Goal: Task Accomplishment & Management: Manage account settings

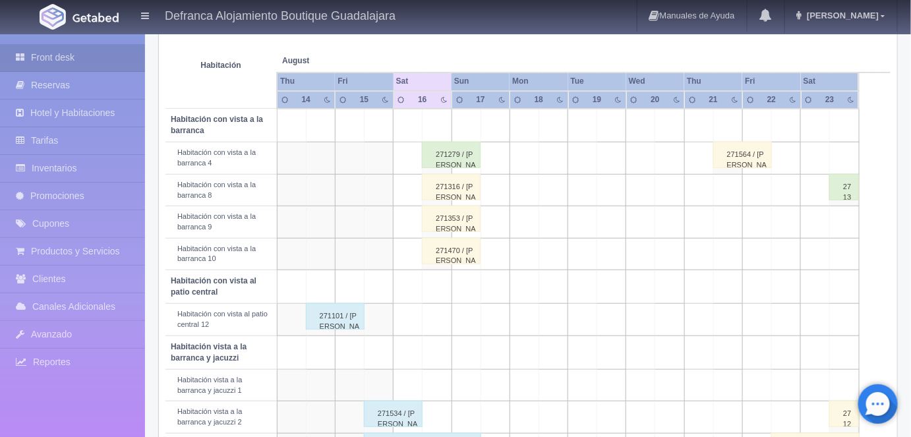
scroll to position [225, 0]
click at [446, 191] on div "271316 / [PERSON_NAME]" at bounding box center [451, 187] width 59 height 26
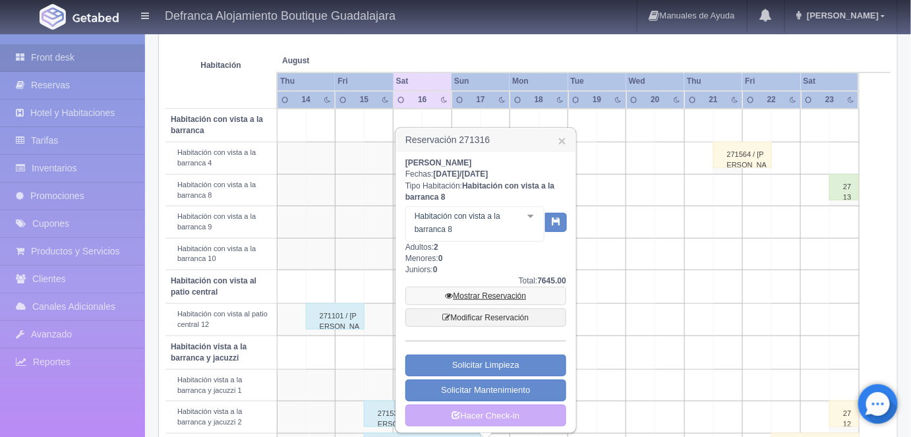
click at [484, 299] on link "Mostrar Reservación" at bounding box center [485, 296] width 161 height 18
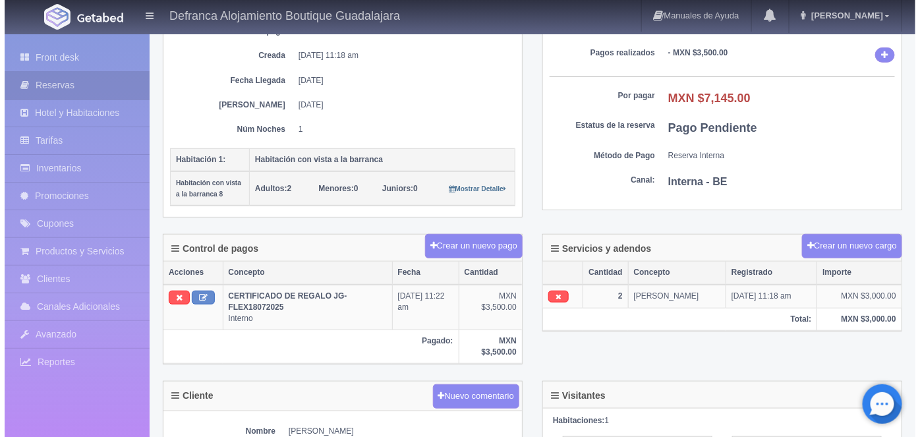
scroll to position [200, 0]
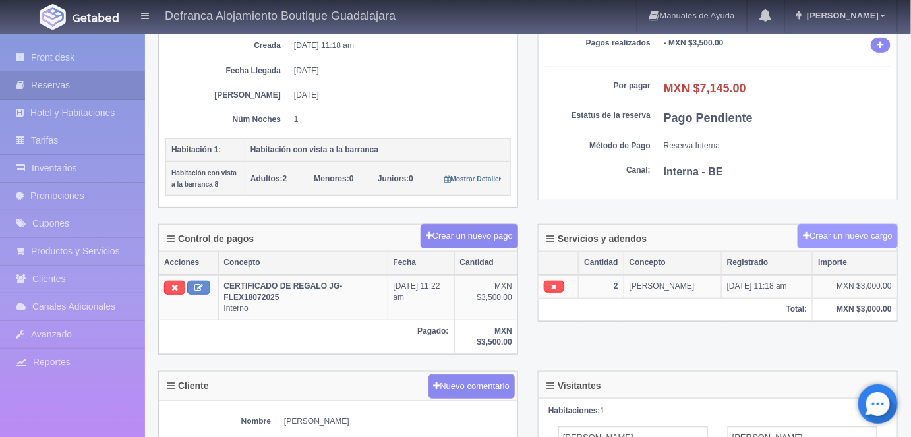
click at [818, 232] on button "Crear un nuevo cargo" at bounding box center [848, 236] width 100 height 24
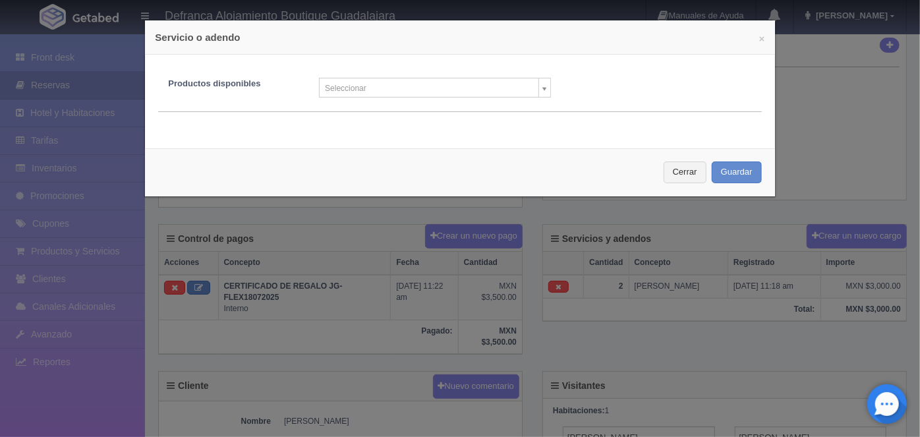
click at [541, 87] on body "Defranca Alojamiento Boutique Guadalajara Manuales de Ayuda Actualizaciones rec…" at bounding box center [460, 274] width 920 height 883
type input "h"
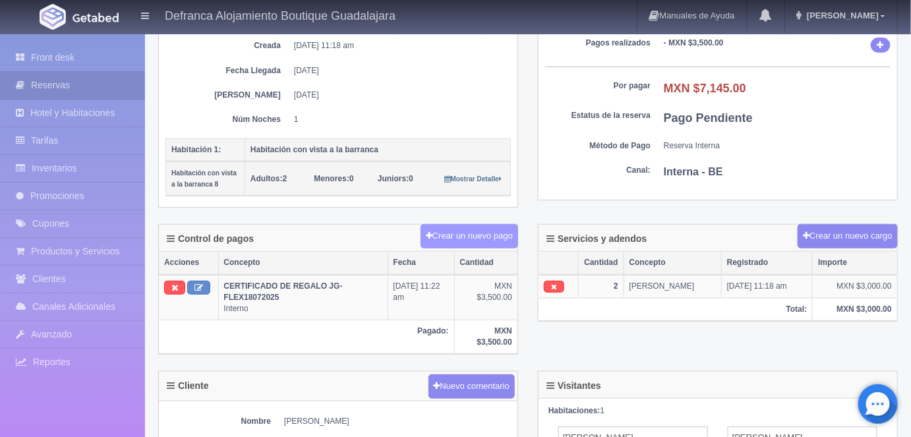
click at [469, 233] on button "Crear un nuevo pago" at bounding box center [470, 236] width 98 height 24
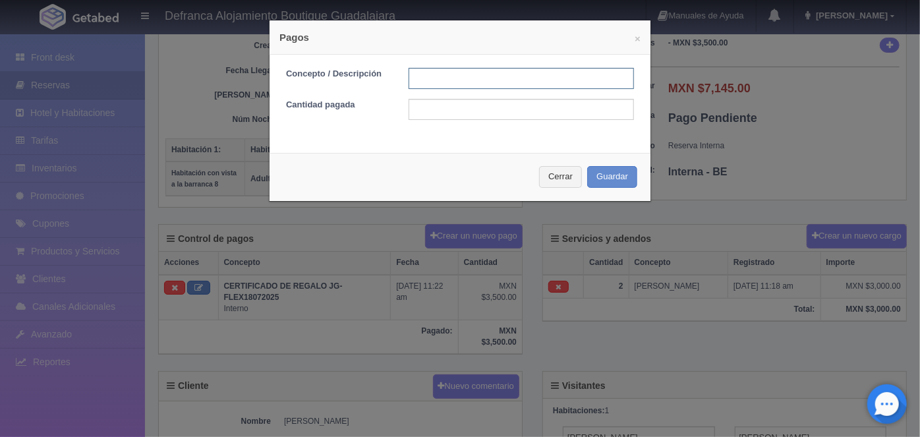
click at [415, 76] on input "text" at bounding box center [521, 78] width 225 height 21
type input "HOSPEDA Y MASAJES PAGO CON TARJETA"
click at [417, 110] on input "text" at bounding box center [521, 109] width 225 height 21
type input "7145.00"
click at [448, 79] on input "HOSPEDA Y MASAJES PAGO CON TARJETA" at bounding box center [521, 78] width 225 height 21
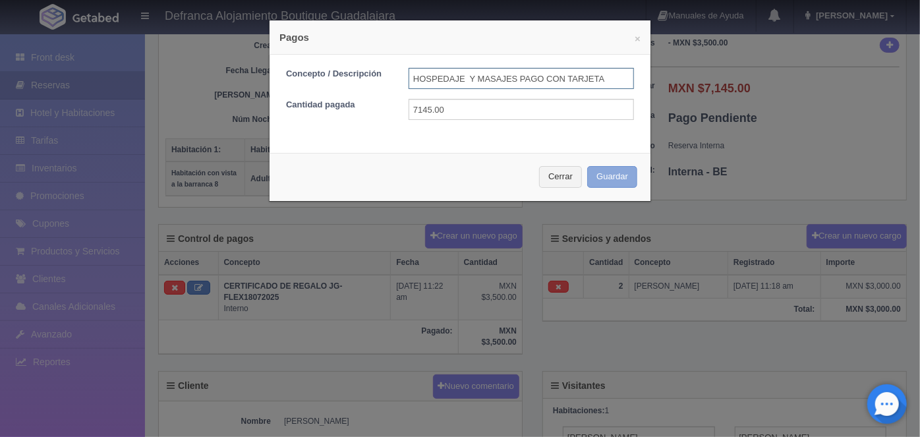
type input "HOSPEDAJE Y MASAJES PAGO CON TARJETA"
click at [609, 177] on button "Guardar" at bounding box center [612, 177] width 50 height 22
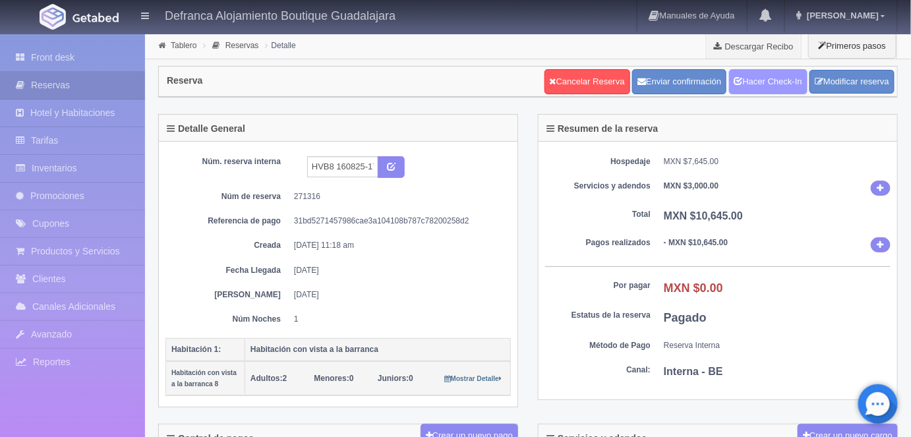
click at [770, 82] on link "Hacer Check-In" at bounding box center [768, 81] width 78 height 25
click at [171, 46] on link "Tablero" at bounding box center [184, 45] width 26 height 9
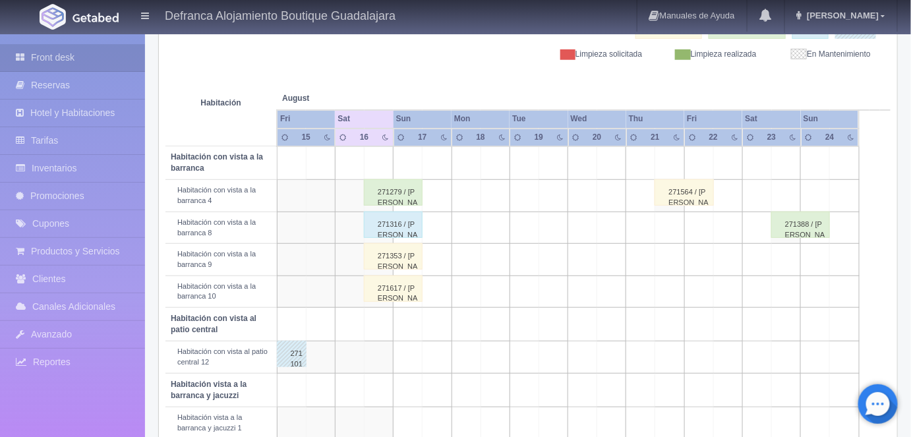
scroll to position [201, 0]
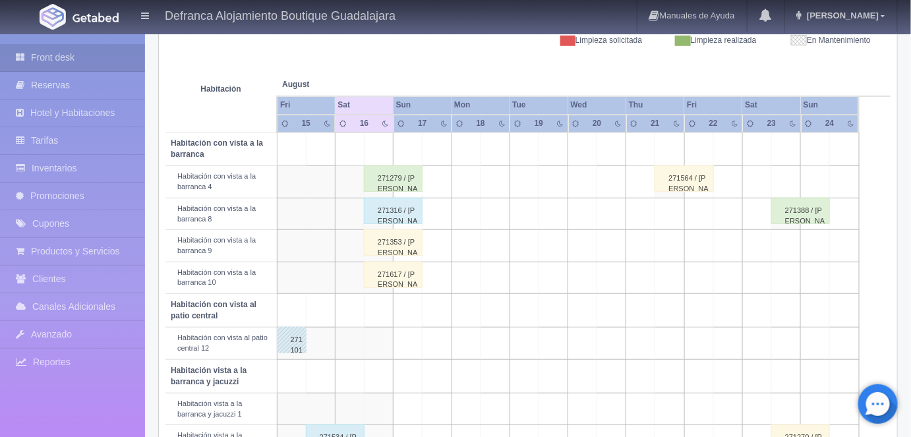
click at [399, 241] on div "271353 / Edgar Omar Mercado Huerta" at bounding box center [393, 242] width 59 height 26
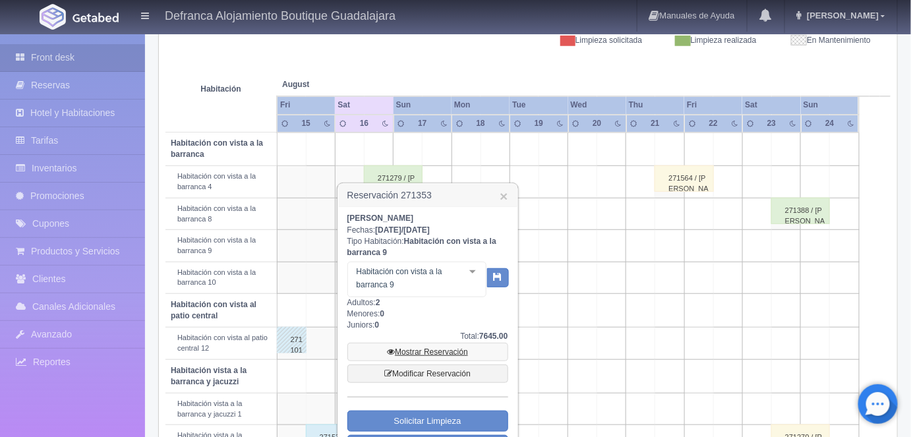
click at [427, 348] on link "Mostrar Reservación" at bounding box center [427, 352] width 161 height 18
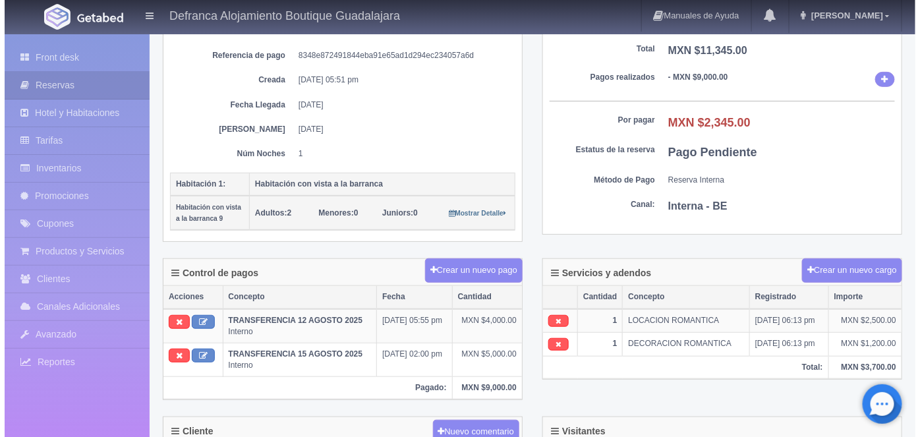
scroll to position [171, 0]
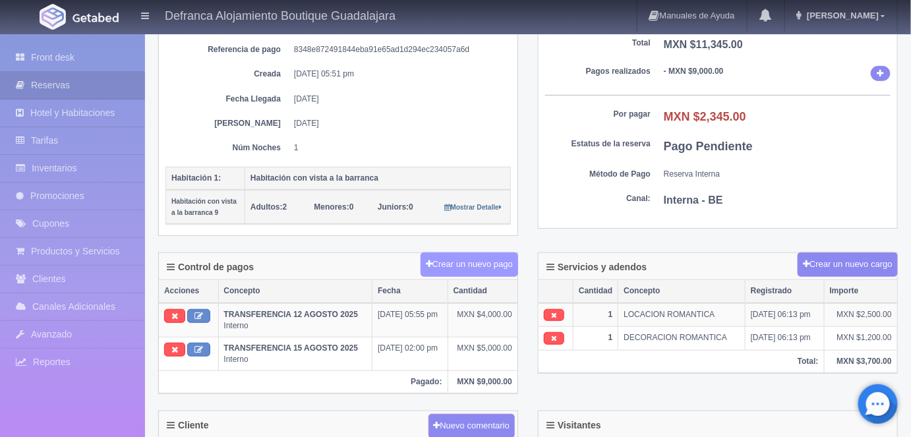
click at [465, 262] on button "Crear un nuevo pago" at bounding box center [470, 265] width 98 height 24
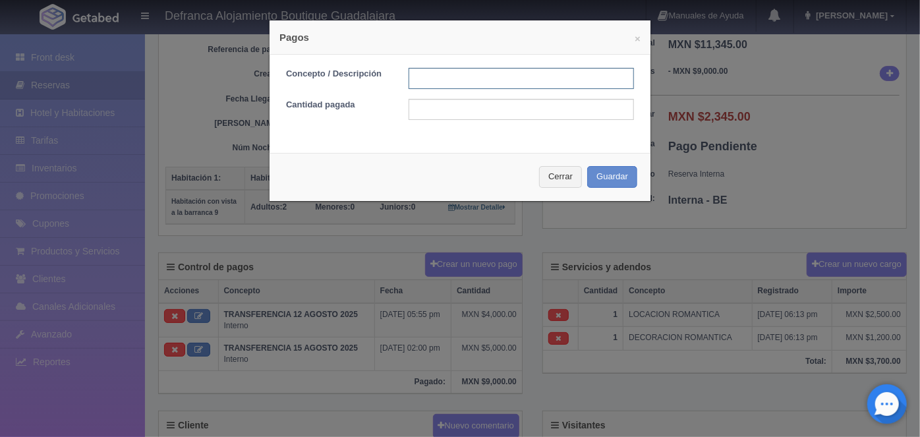
click at [422, 78] on input "text" at bounding box center [521, 78] width 225 height 21
type input "H"
type input "LOCACION ROMANTICA PAGO EN EFECTIVO"
click at [419, 107] on input "text" at bounding box center [521, 109] width 225 height 21
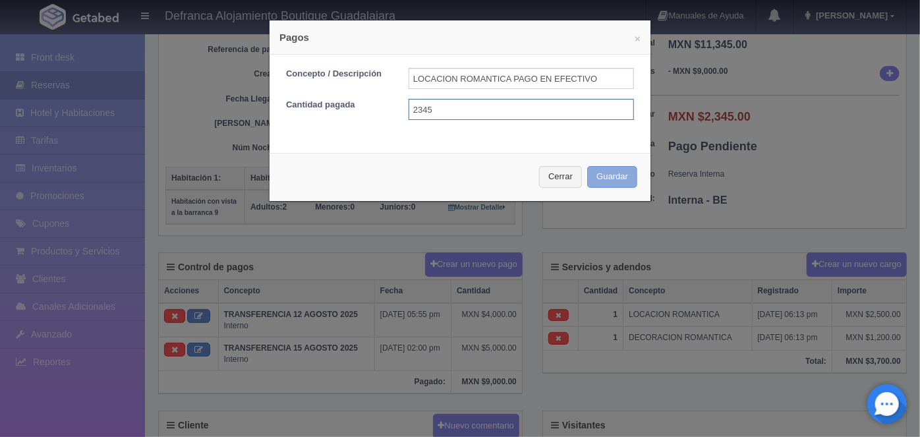
type input "2345"
click at [606, 176] on button "Guardar" at bounding box center [612, 177] width 50 height 22
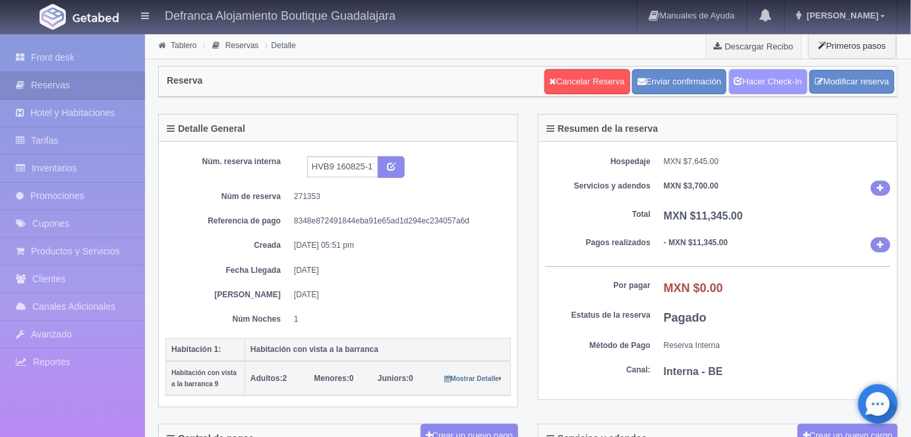
click at [764, 82] on link "Hacer Check-In" at bounding box center [768, 81] width 78 height 25
click at [186, 45] on link "Tablero" at bounding box center [184, 45] width 26 height 9
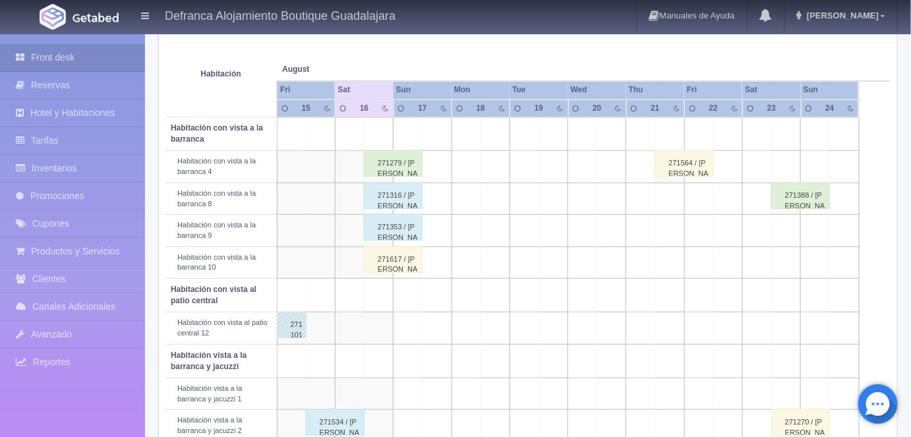
scroll to position [216, 0]
click at [397, 159] on div "271279 / Juan Llera" at bounding box center [393, 163] width 59 height 26
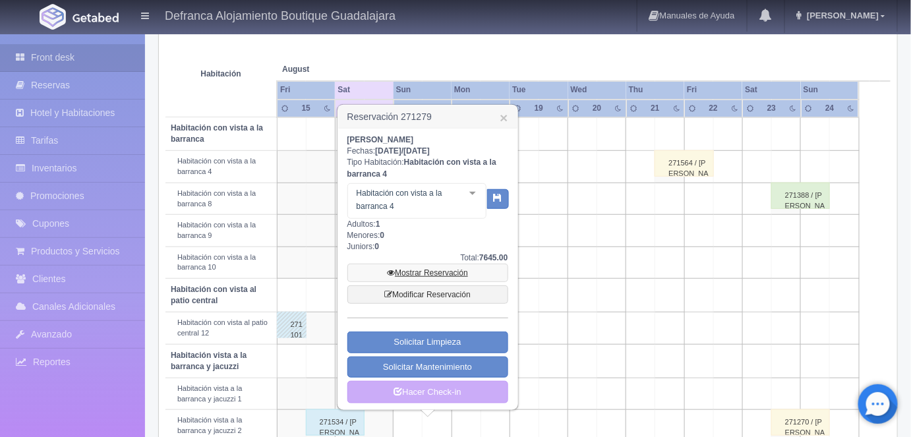
click at [423, 272] on link "Mostrar Reservación" at bounding box center [427, 273] width 161 height 18
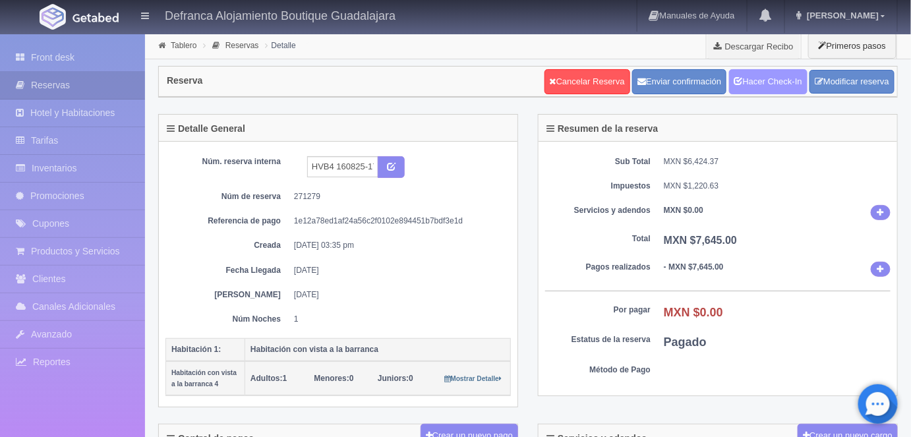
click at [773, 76] on link "Hacer Check-In" at bounding box center [768, 81] width 78 height 25
click at [178, 47] on link "Tablero" at bounding box center [184, 45] width 26 height 9
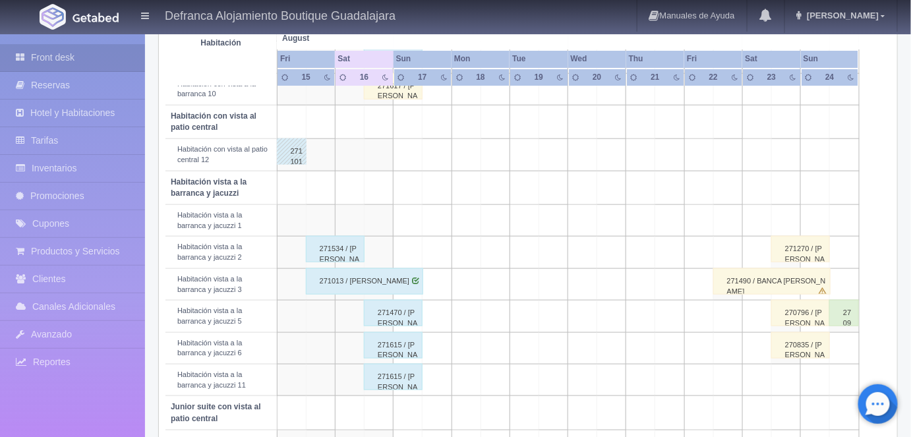
scroll to position [385, 0]
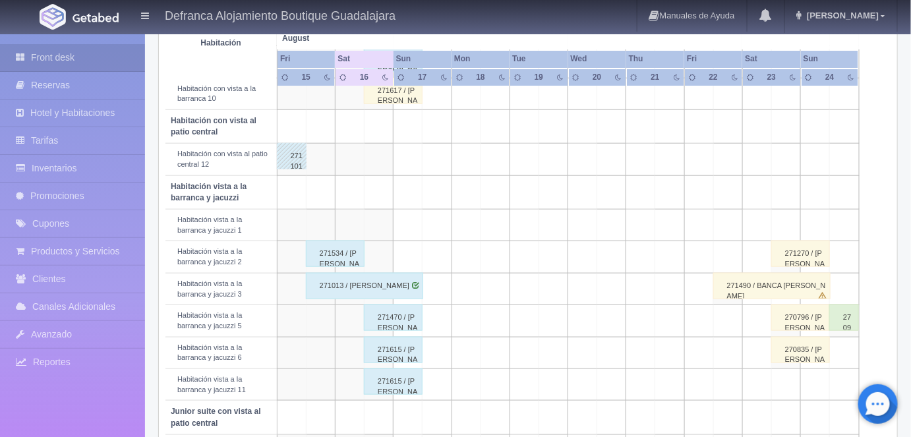
click at [342, 251] on div "271534 / MARIBEL GONZÁLEZ NAVARRETE" at bounding box center [335, 254] width 59 height 26
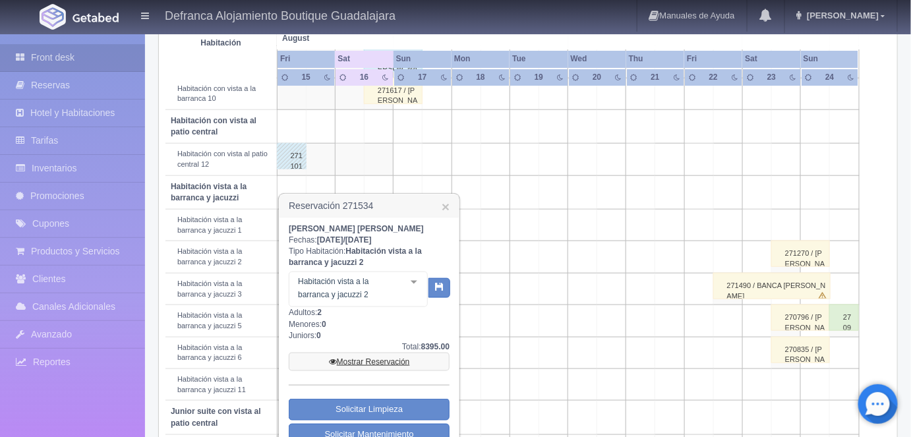
click at [357, 362] on link "Mostrar Reservación" at bounding box center [369, 362] width 161 height 18
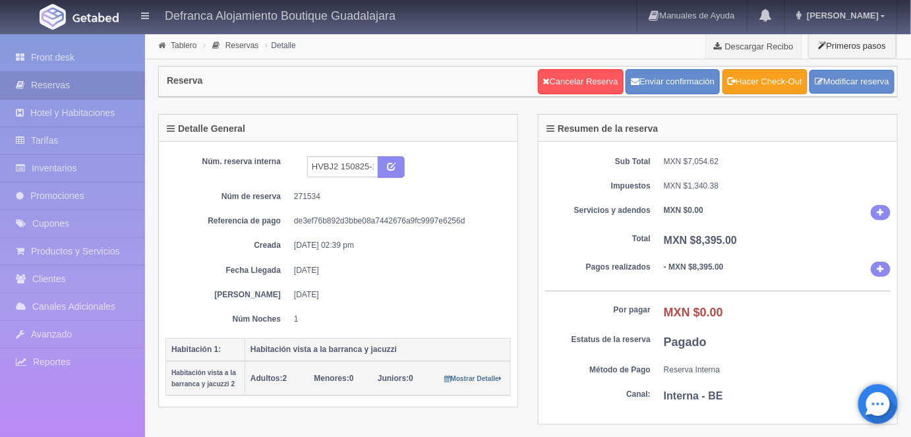
click at [772, 80] on link "Hacer Check-Out" at bounding box center [765, 81] width 85 height 25
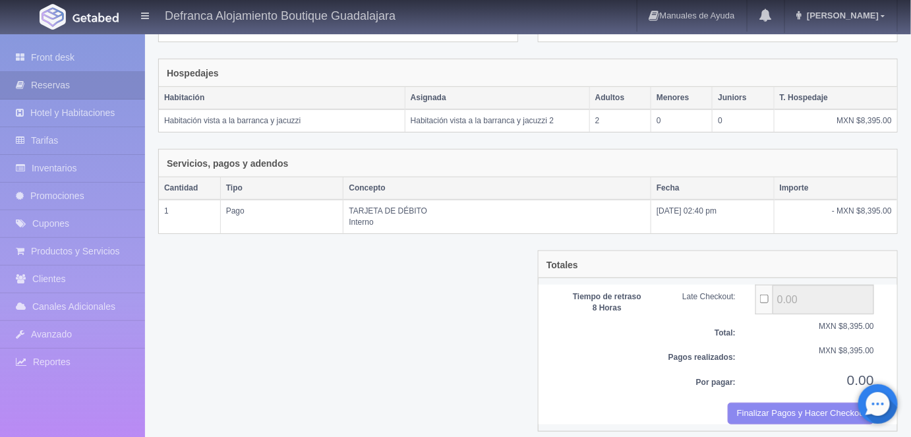
scroll to position [191, 0]
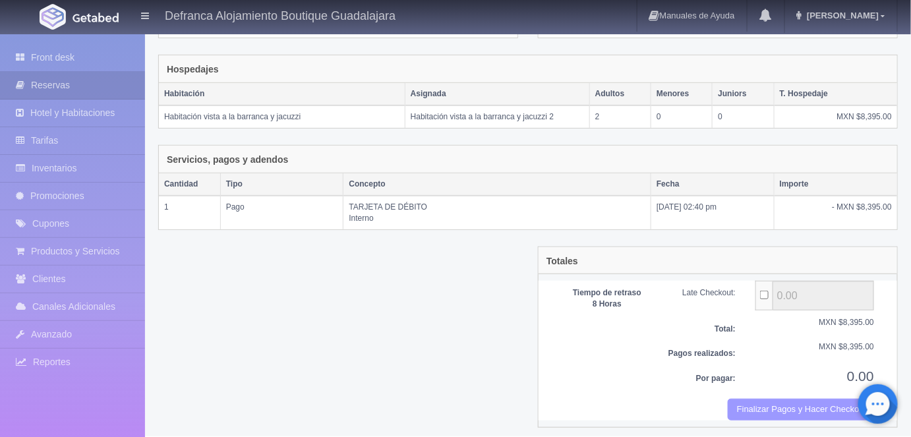
click at [758, 403] on button "Finalizar Pagos y Hacer Checkout" at bounding box center [801, 410] width 146 height 22
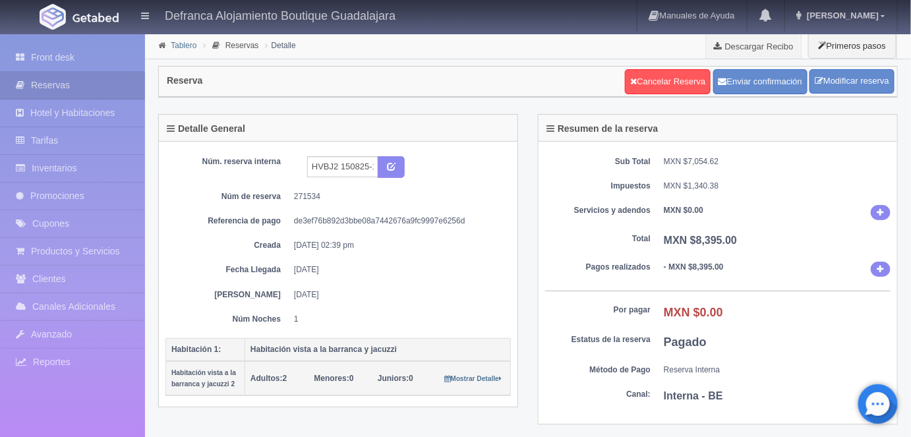
click at [176, 47] on link "Tablero" at bounding box center [184, 45] width 26 height 9
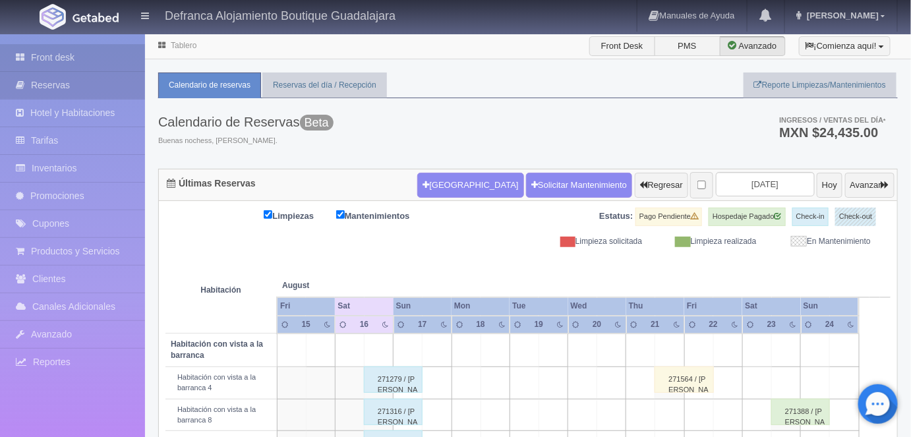
click at [44, 89] on link "Reservas" at bounding box center [72, 85] width 145 height 27
